Goal: Information Seeking & Learning: Learn about a topic

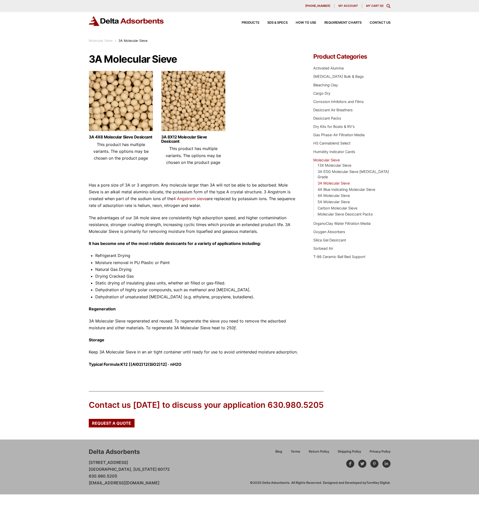
click at [235, 261] on li "Moisture removal in PU Plastic or Paint" at bounding box center [196, 262] width 203 height 7
click at [249, 274] on li "Drying Cracked Gas" at bounding box center [196, 276] width 203 height 7
drag, startPoint x: 255, startPoint y: 194, endPoint x: 257, endPoint y: 206, distance: 12.4
click at [257, 205] on p "Has a pore size of 3A or 3 angstrom. Any molecule larger than 3A will not be ab…" at bounding box center [194, 195] width 210 height 27
click at [239, 209] on p "Has a pore size of 3A or 3 angstrom. Any molecule larger than 3A will not be ab…" at bounding box center [194, 195] width 210 height 27
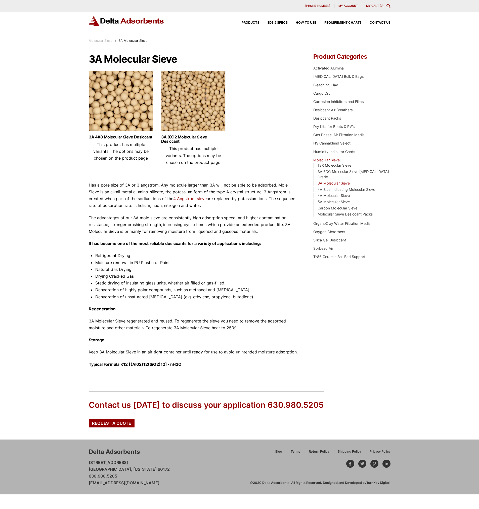
click at [64, 248] on div "Our website has detected that you are using an outdated browser that will preve…" at bounding box center [239, 247] width 479 height 494
click at [74, 238] on div "Our website has detected that you are using an outdated browser that will preve…" at bounding box center [239, 247] width 479 height 494
click at [84, 250] on div "Our website has detected that you are using an outdated browser that will preve…" at bounding box center [239, 247] width 479 height 494
click at [76, 274] on div "Our website has detected that you are using an outdated browser that will preve…" at bounding box center [239, 247] width 479 height 494
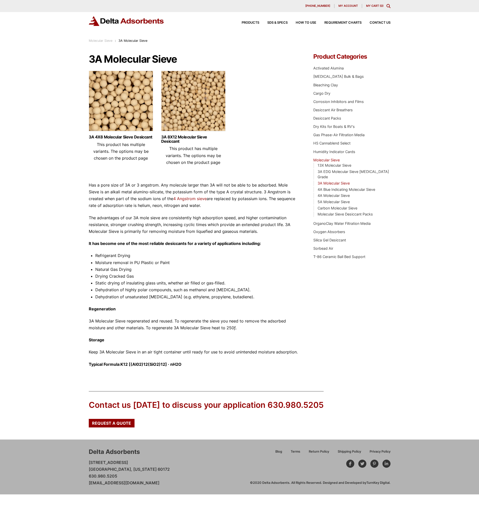
click at [75, 274] on div "Our website has detected that you are using an outdated browser that will preve…" at bounding box center [239, 247] width 479 height 494
click at [145, 329] on p "3A Molecular Sieve regenerated and reused. To regenerate the sieve you need to …" at bounding box center [194, 325] width 210 height 14
click at [270, 331] on p "3A Molecular Sieve regenerated and reused. To regenerate the sieve you need to …" at bounding box center [194, 325] width 210 height 14
